Goal: Information Seeking & Learning: Check status

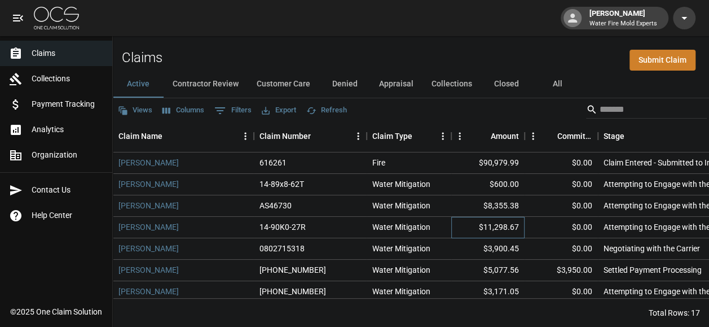
drag, startPoint x: 0, startPoint y: 0, endPoint x: 496, endPoint y: 211, distance: 539.2
drag, startPoint x: 496, startPoint y: 211, endPoint x: 461, endPoint y: 135, distance: 83.3
click at [461, 135] on div "Amount" at bounding box center [488, 136] width 62 height 32
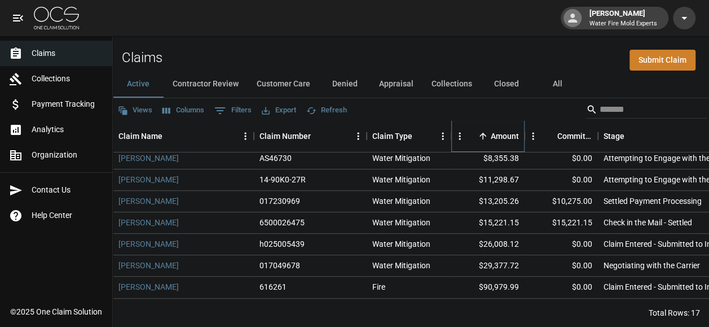
scroll to position [9, 0]
click at [141, 195] on link "[PERSON_NAME]" at bounding box center [148, 200] width 60 height 11
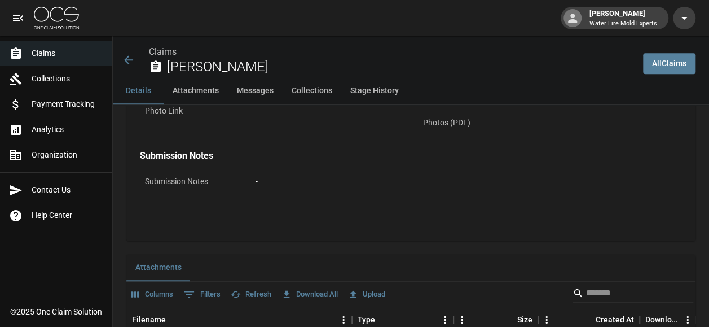
scroll to position [677, 0]
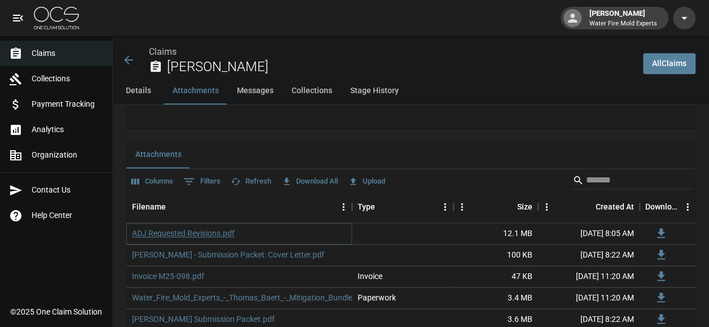
click at [213, 227] on link "ADJ Requested Revisions.pdf" at bounding box center [183, 232] width 103 height 11
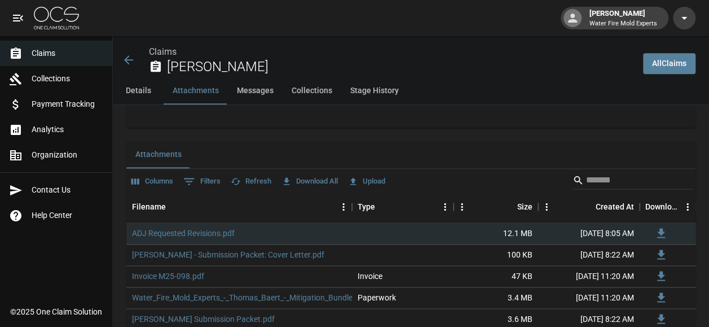
click at [55, 53] on span "Claims" at bounding box center [68, 53] width 72 height 12
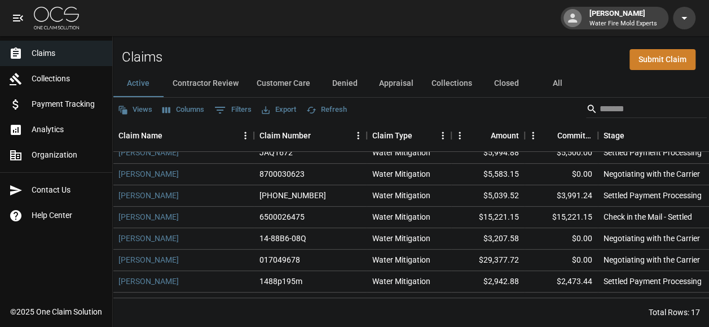
scroll to position [219, 0]
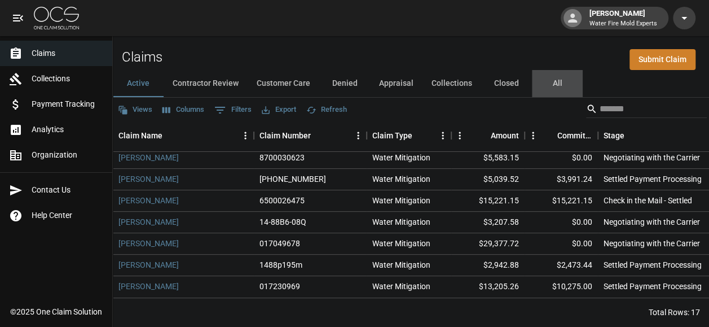
click at [552, 71] on button "All" at bounding box center [557, 83] width 51 height 27
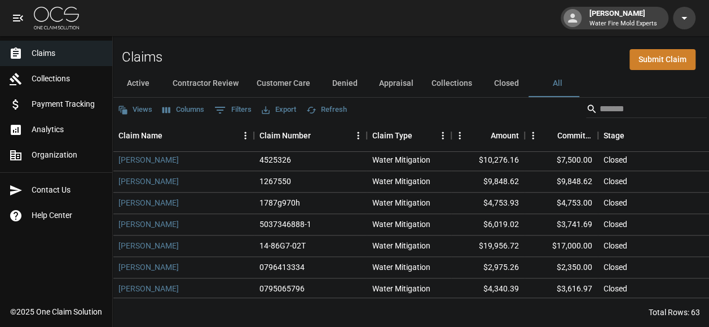
scroll to position [556, 0]
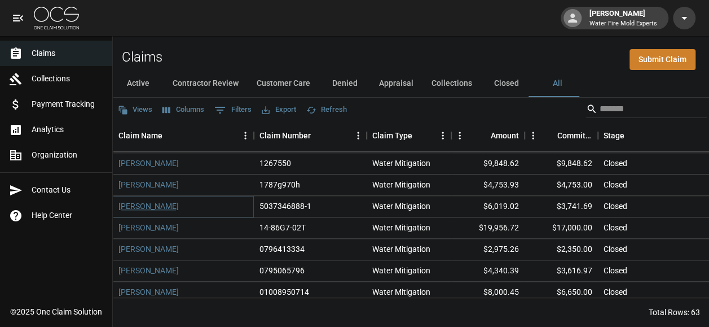
click at [162, 200] on link "[PERSON_NAME]" at bounding box center [148, 205] width 60 height 11
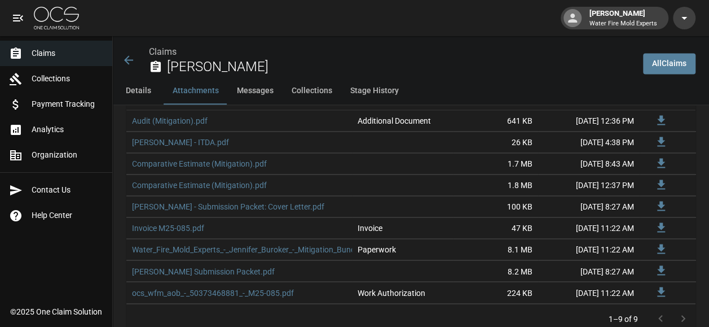
scroll to position [742, 0]
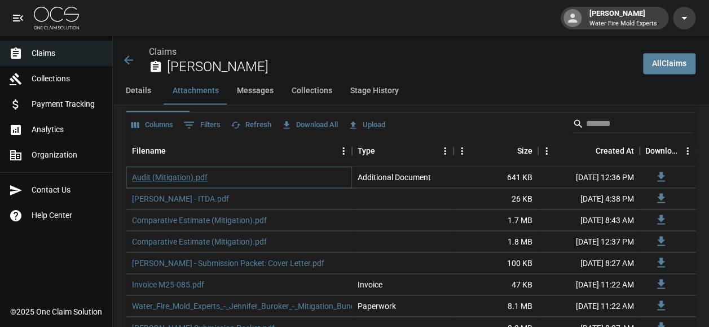
click at [195, 177] on link "Audit (Mitigation).pdf" at bounding box center [170, 176] width 76 height 11
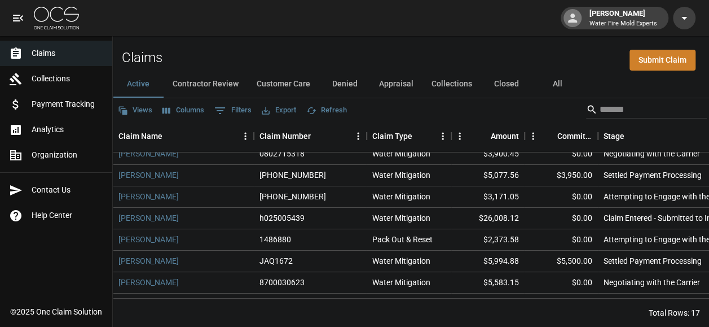
scroll to position [113, 0]
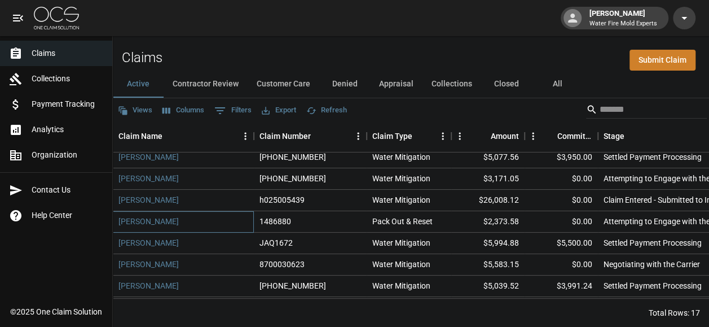
click at [195, 218] on div "[PERSON_NAME]" at bounding box center [183, 221] width 141 height 21
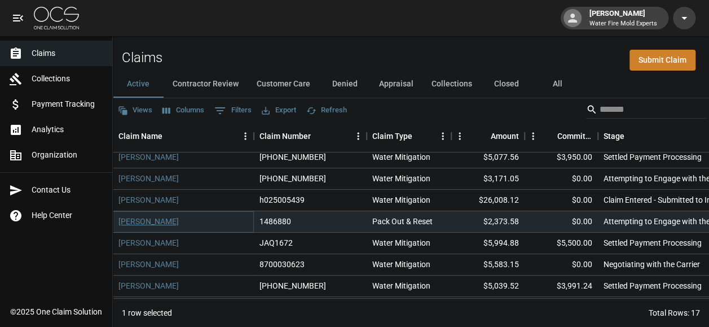
click at [139, 222] on link "[PERSON_NAME]" at bounding box center [148, 220] width 60 height 11
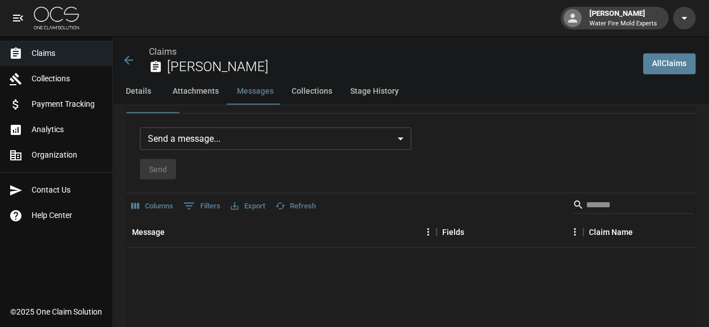
scroll to position [919, 0]
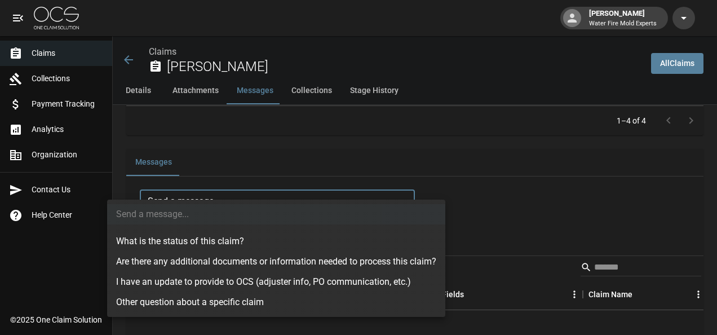
click at [214, 246] on li "What is the status of this claim?" at bounding box center [276, 241] width 338 height 20
type input "**********"
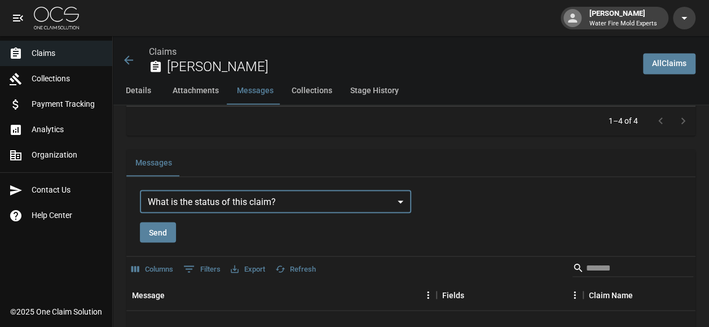
click at [164, 222] on button "Send" at bounding box center [158, 232] width 36 height 21
